Goal: Transaction & Acquisition: Purchase product/service

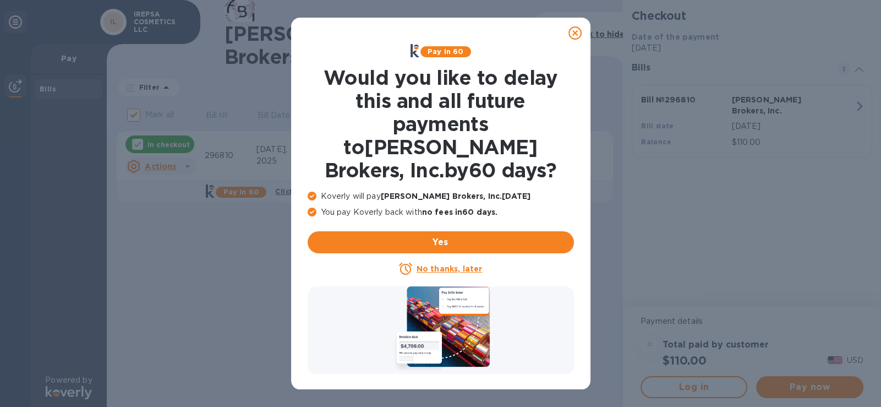
click at [459, 263] on p "No thanks, later" at bounding box center [448, 268] width 65 height 11
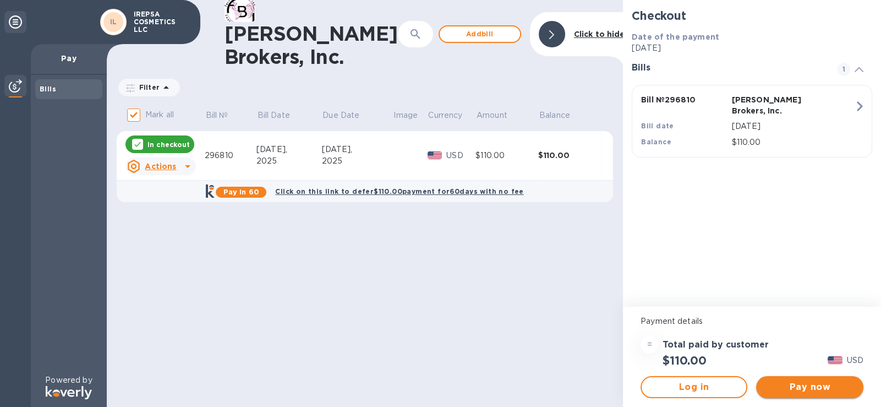
click at [829, 386] on span "Pay now" at bounding box center [809, 386] width 89 height 13
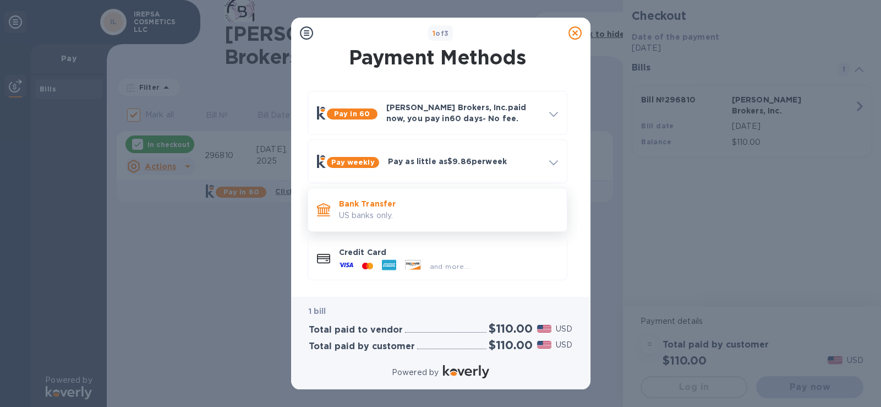
scroll to position [6, 0]
click at [420, 209] on p "US banks only." at bounding box center [448, 215] width 219 height 12
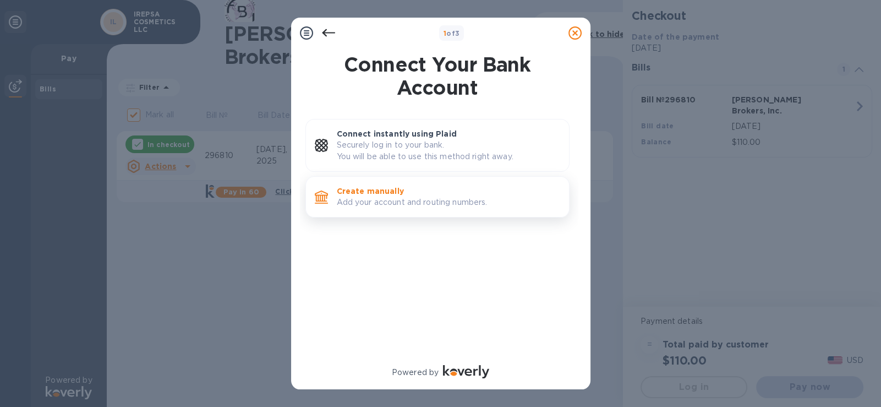
click at [432, 190] on p "Create manually" at bounding box center [448, 190] width 223 height 11
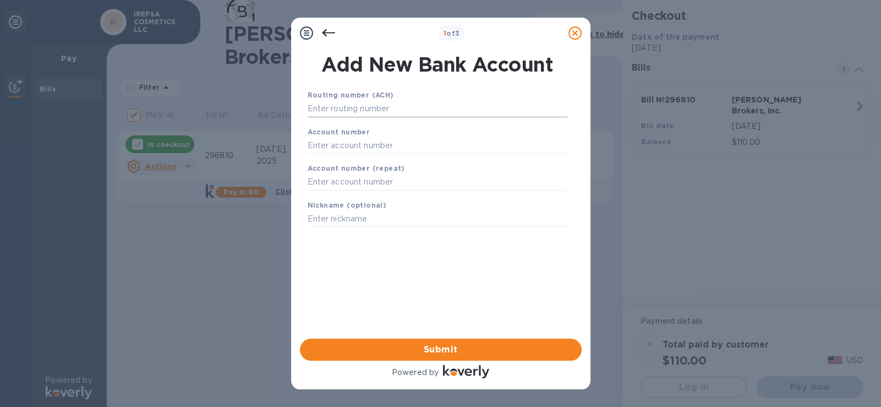
click at [374, 113] on input "text" at bounding box center [438, 109] width 260 height 17
type input "855656795"
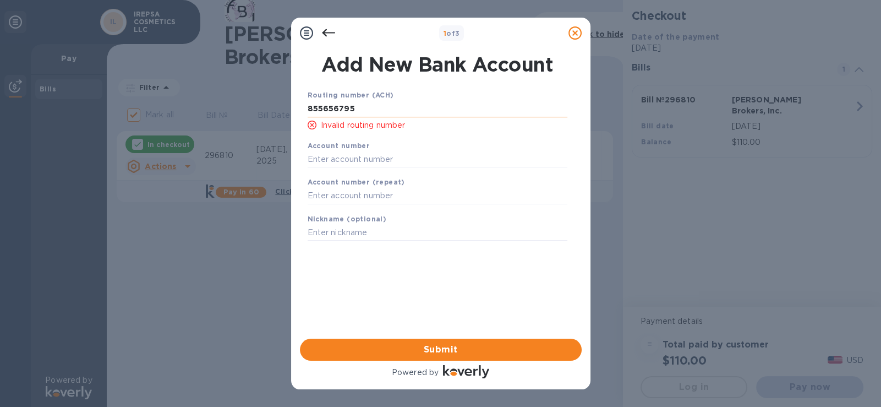
drag, startPoint x: 369, startPoint y: 107, endPoint x: 309, endPoint y: 112, distance: 60.7
click at [309, 112] on input "855656795" at bounding box center [438, 109] width 260 height 17
type input "322281617"
click at [349, 156] on input "text" at bounding box center [438, 159] width 260 height 17
type input "855656795"
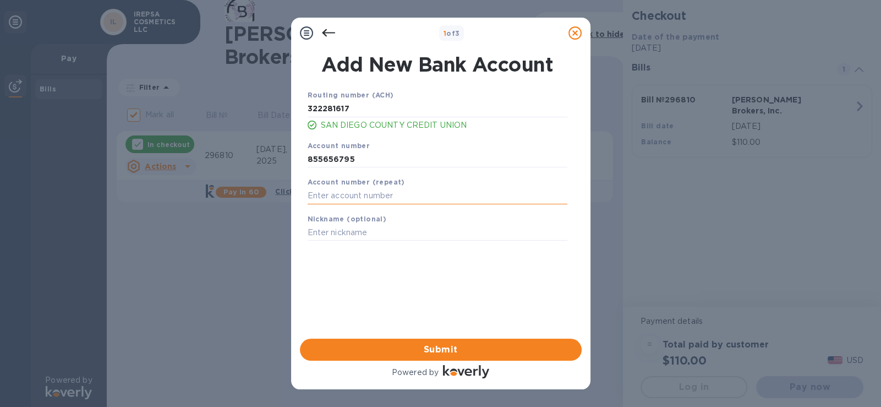
click at [372, 195] on input "text" at bounding box center [438, 196] width 260 height 17
type input "855656795"
click at [443, 352] on span "Submit" at bounding box center [441, 349] width 264 height 13
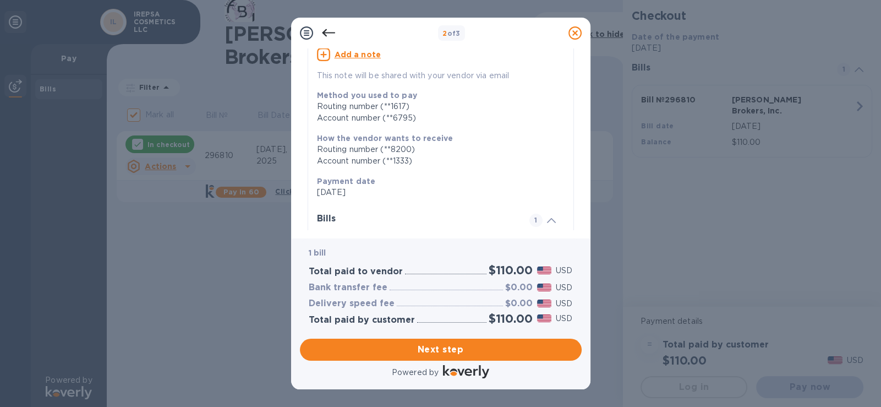
scroll to position [195, 0]
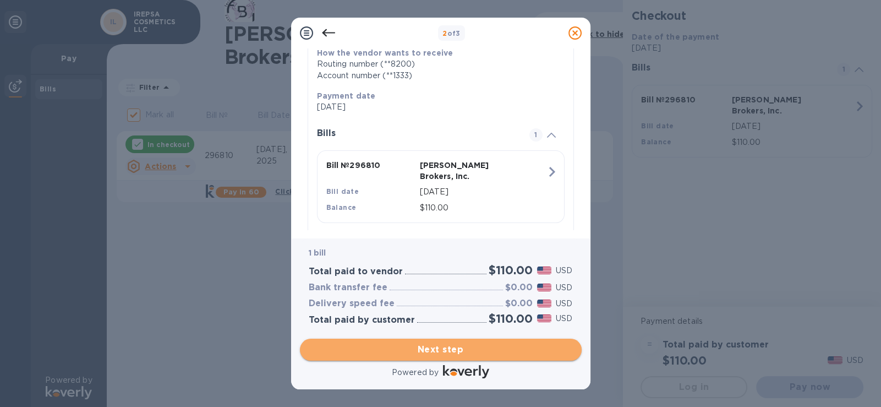
click at [500, 349] on span "Next step" at bounding box center [441, 349] width 264 height 13
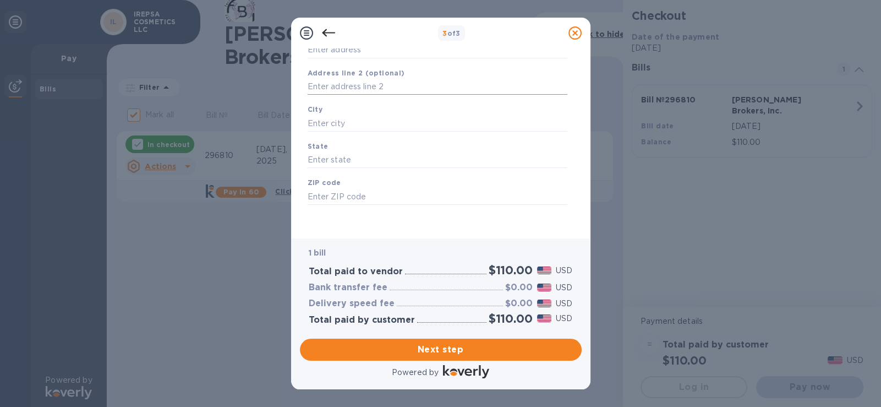
scroll to position [0, 0]
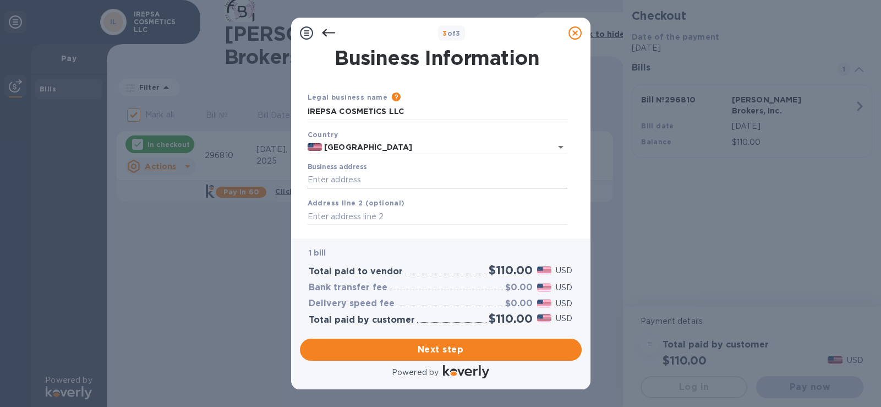
click at [399, 184] on input "Business address" at bounding box center [438, 180] width 260 height 17
type input "[STREET_ADDRESS]"
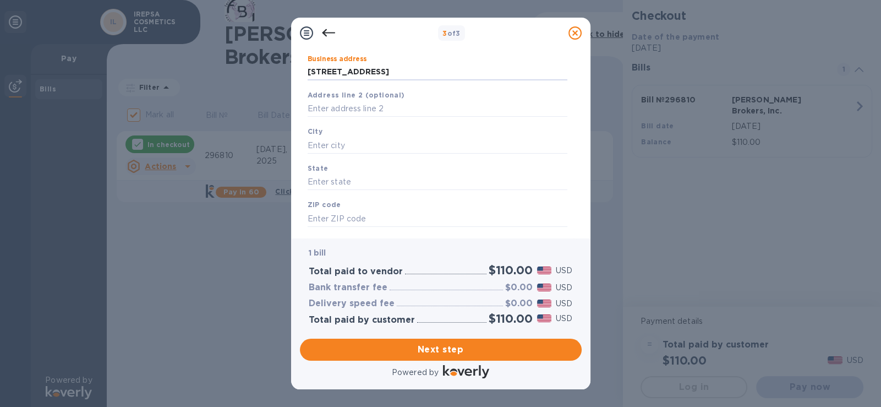
scroll to position [109, 0]
click at [380, 142] on input "text" at bounding box center [438, 143] width 260 height 17
type input "[GEOGRAPHIC_DATA]"
type input "ca"
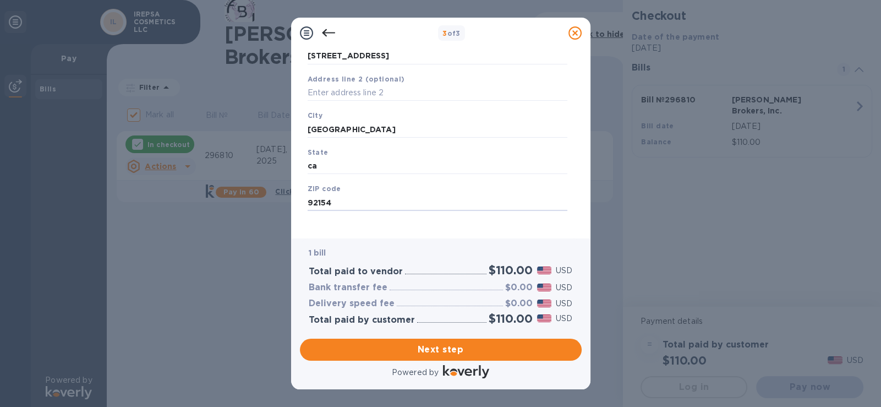
scroll to position [130, 0]
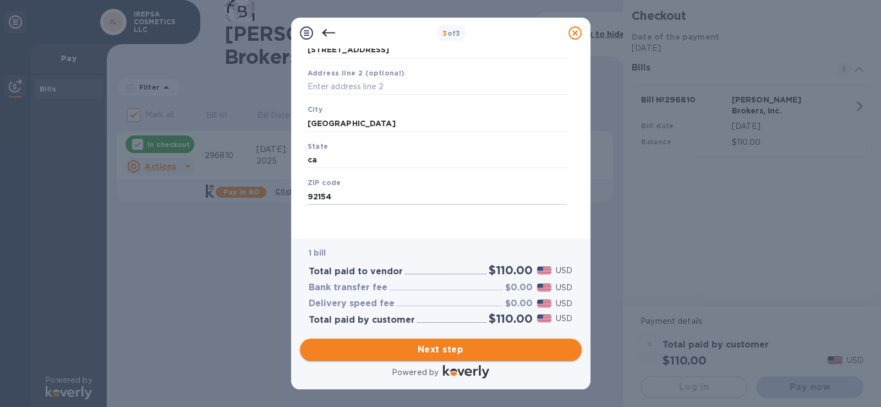
type input "92154"
click at [448, 343] on span "Next step" at bounding box center [441, 349] width 264 height 13
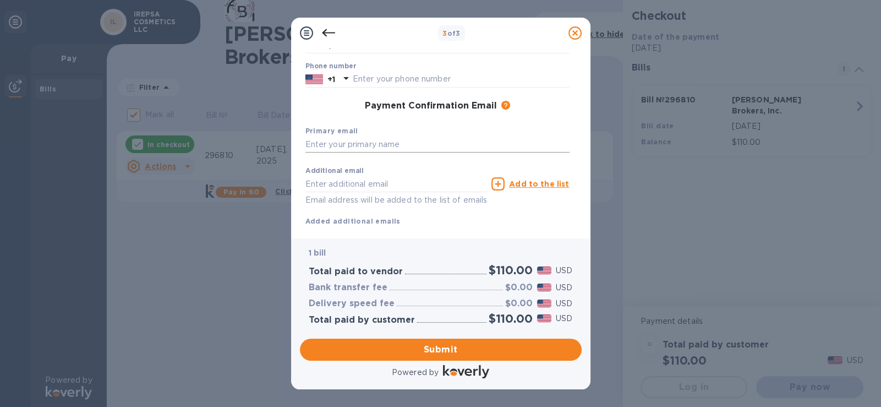
scroll to position [20, 0]
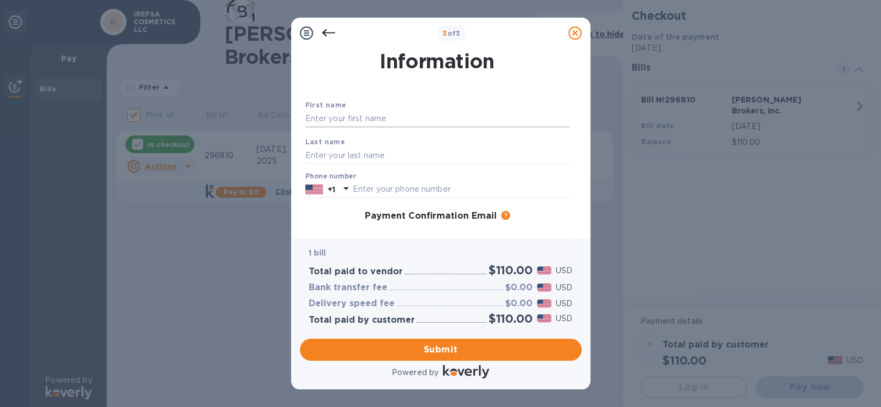
click at [406, 115] on input "text" at bounding box center [437, 119] width 264 height 17
type input "[PERSON_NAME]"
type input "6196710061"
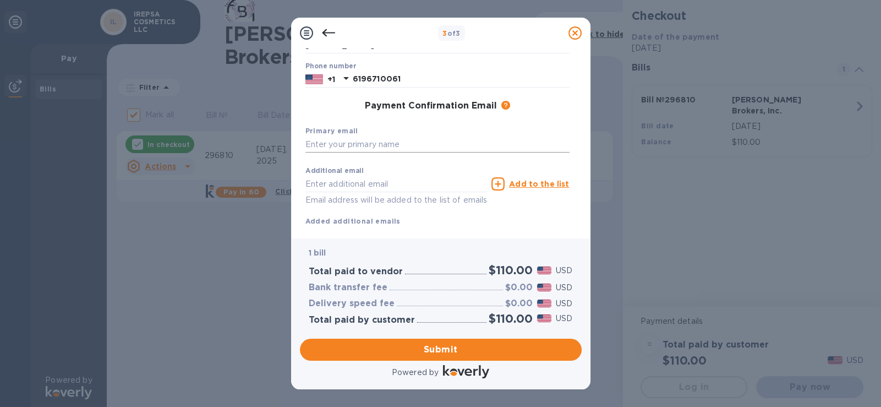
click at [376, 141] on input "text" at bounding box center [437, 144] width 264 height 17
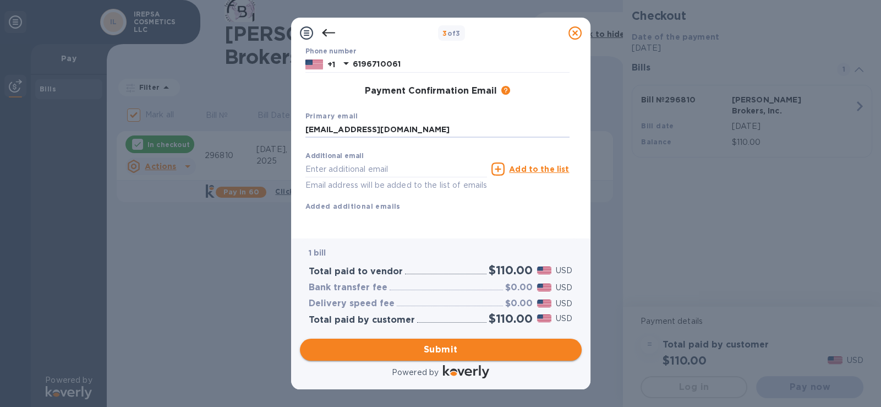
type input "[EMAIL_ADDRESS][DOMAIN_NAME]"
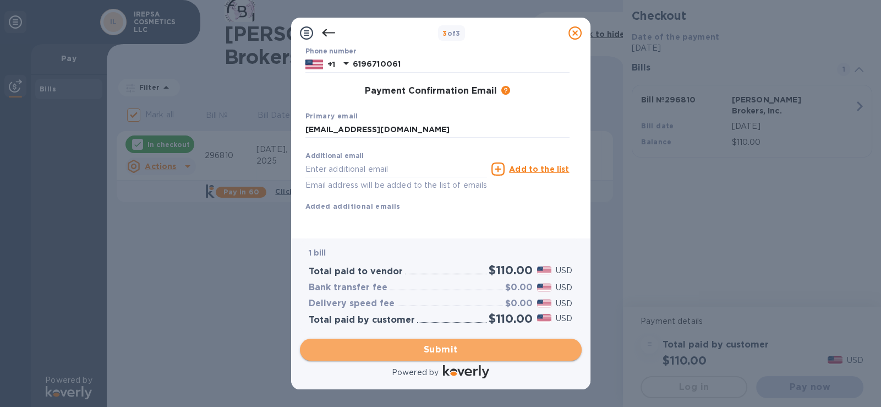
click at [447, 348] on span "Submit" at bounding box center [441, 349] width 264 height 13
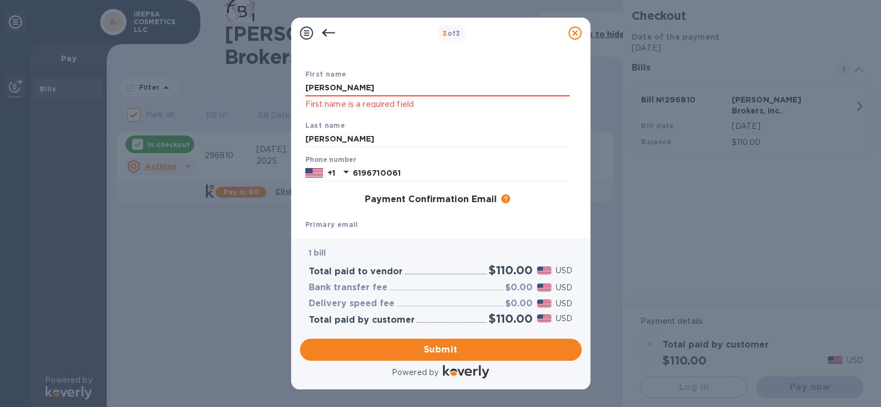
scroll to position [0, 0]
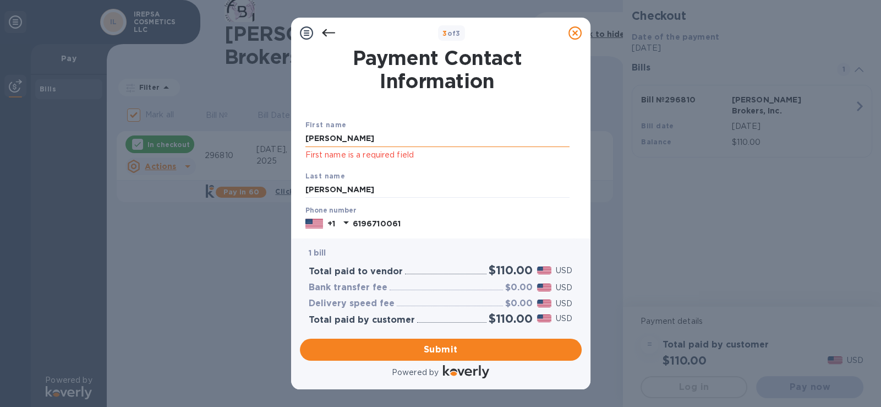
drag, startPoint x: 366, startPoint y: 142, endPoint x: 305, endPoint y: 141, distance: 61.1
click at [305, 141] on input "[PERSON_NAME]" at bounding box center [437, 138] width 264 height 17
type input "e"
click at [462, 140] on input "[PERSON_NAME]" at bounding box center [437, 138] width 264 height 17
type input "[PERSON_NAME]"
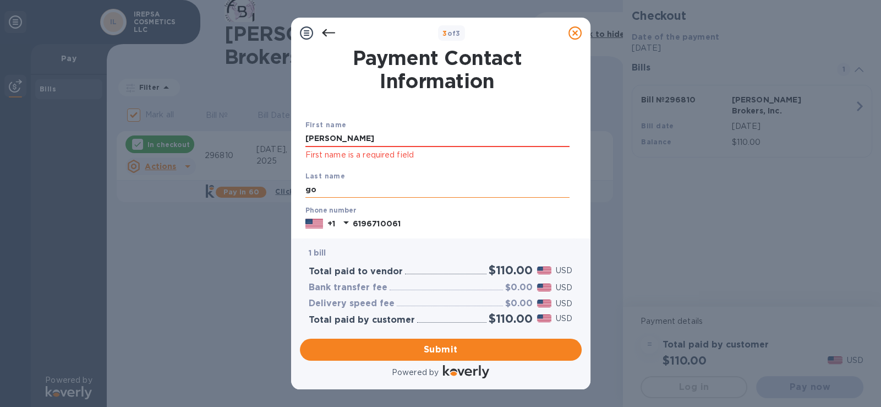
type input "g"
type input "[PERSON_NAME]"
click at [483, 347] on span "Submit" at bounding box center [441, 349] width 264 height 13
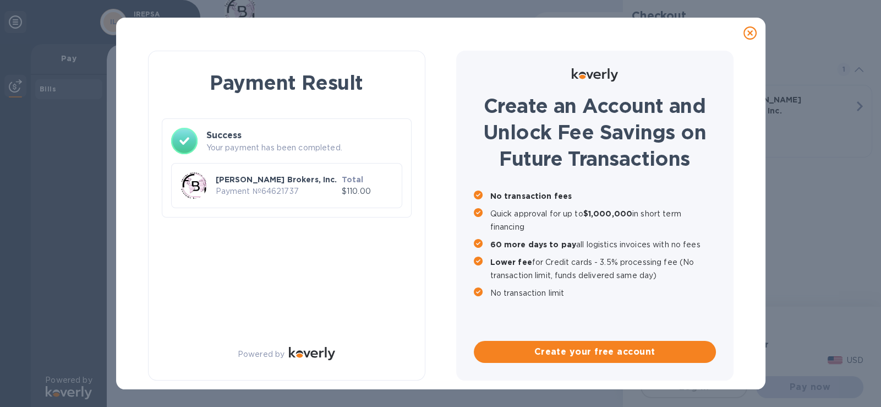
checkbox input "false"
